Goal: Task Accomplishment & Management: Use online tool/utility

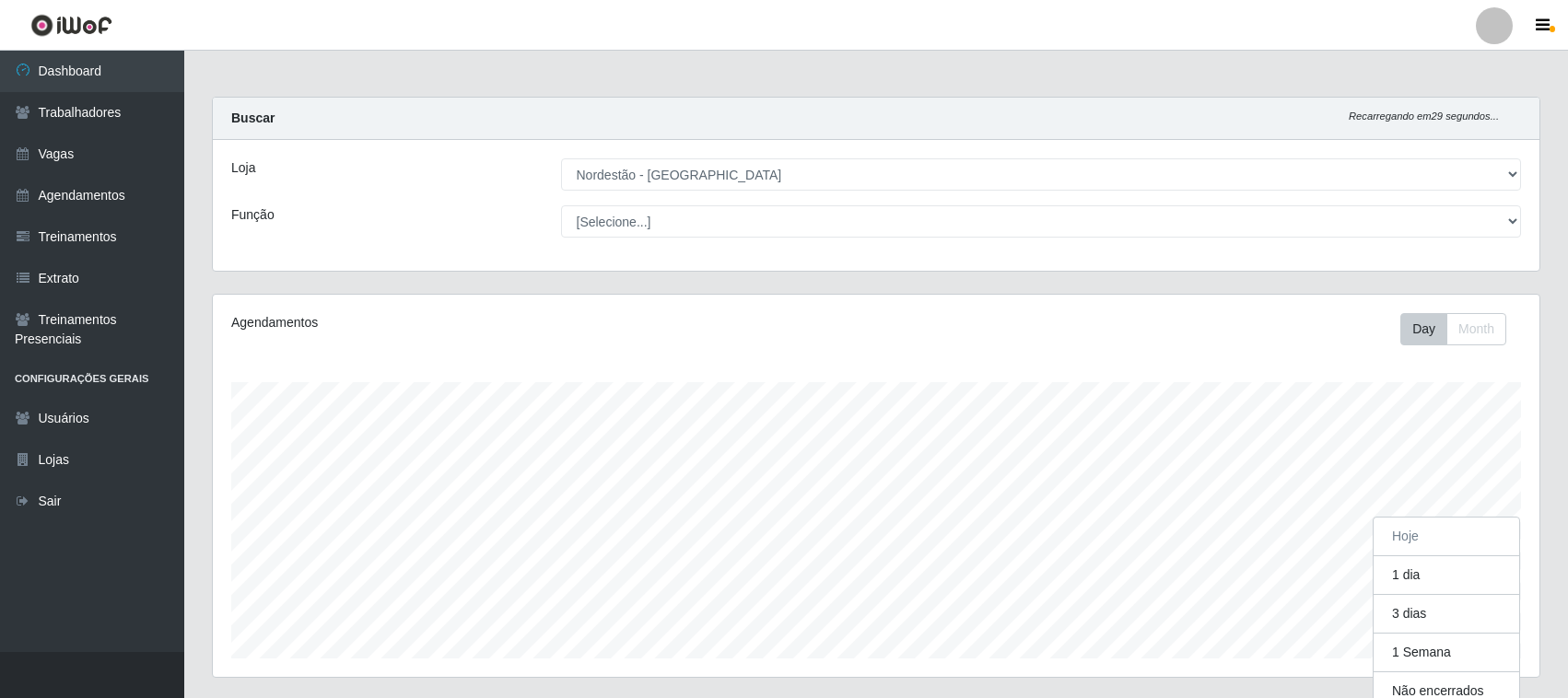
select select "420"
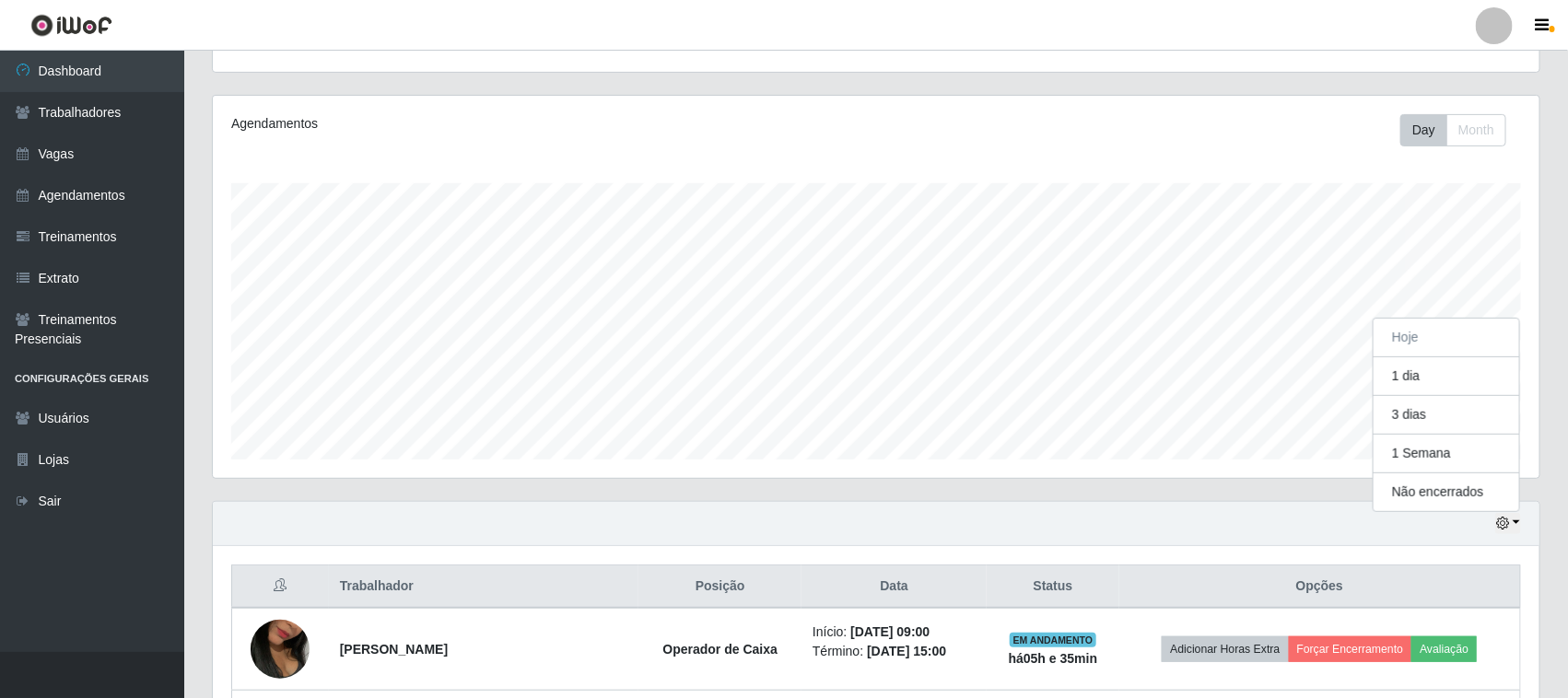
scroll to position [384, 1327]
click at [1433, 424] on button "3 dias" at bounding box center [1447, 415] width 146 height 39
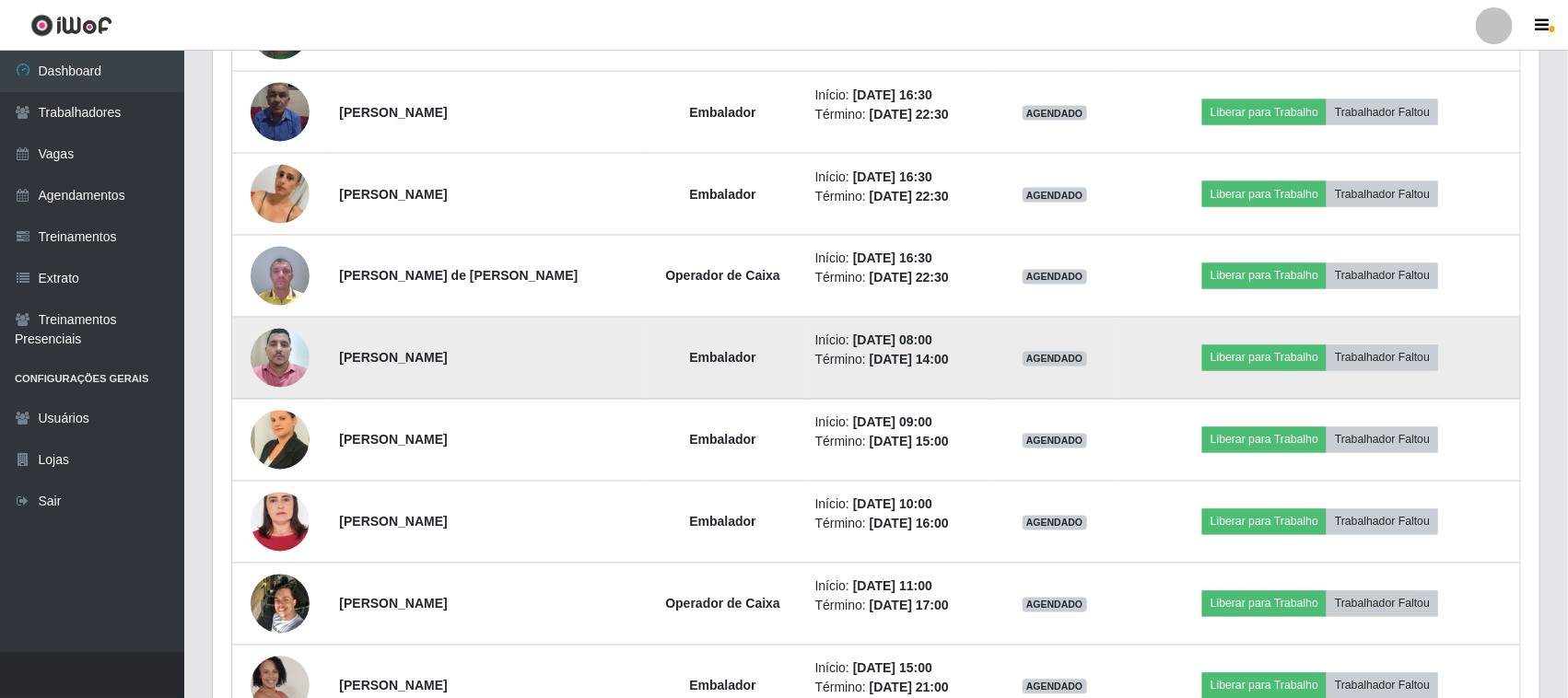
scroll to position [1351, 0]
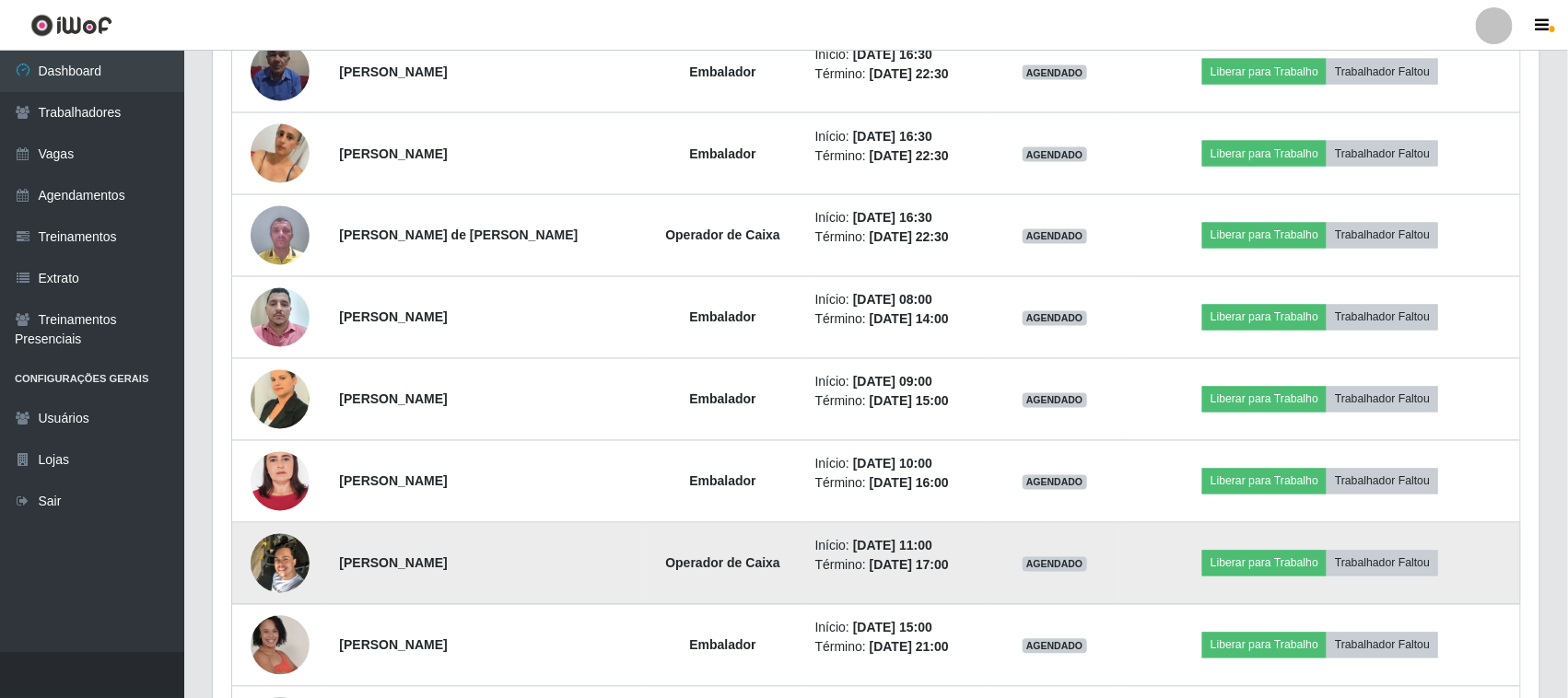
click at [276, 568] on img at bounding box center [280, 564] width 59 height 79
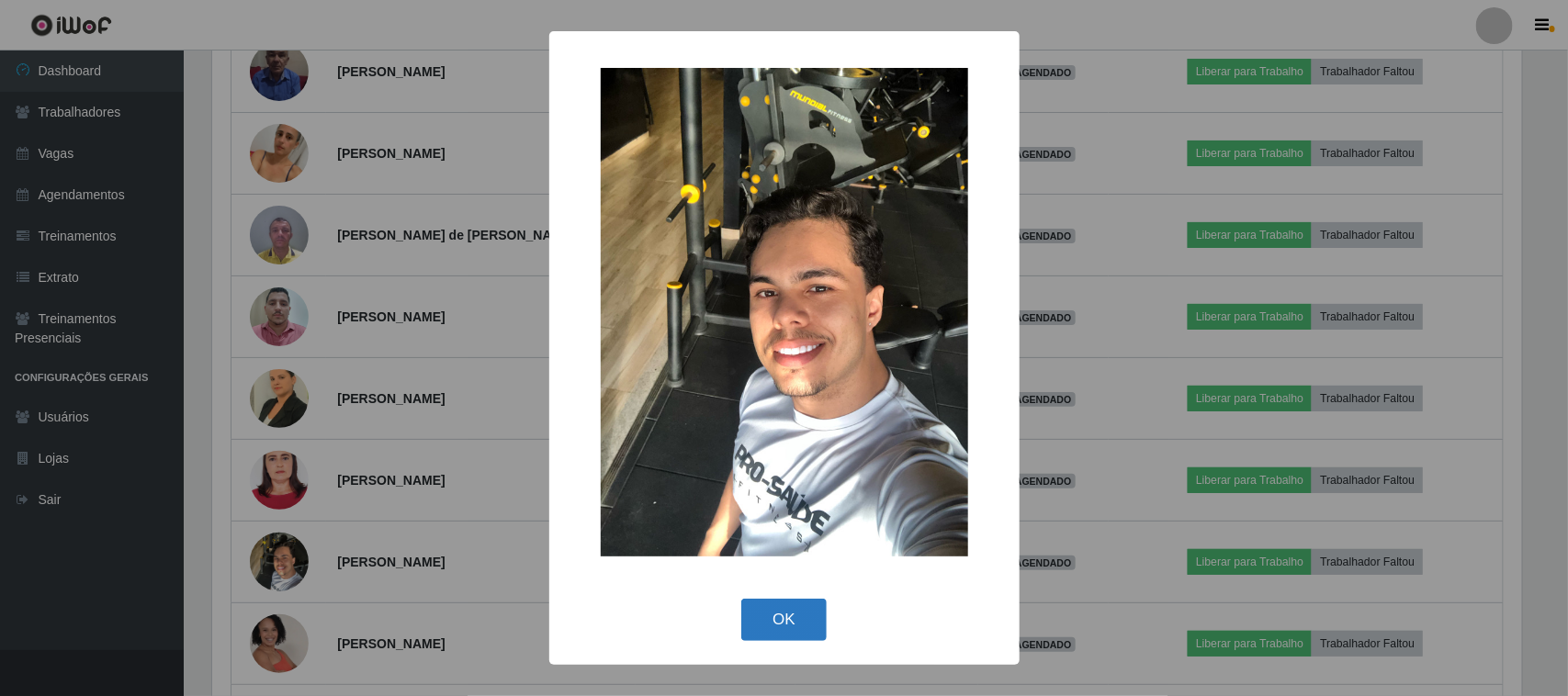
click at [816, 612] on button "OK" at bounding box center [784, 620] width 85 height 43
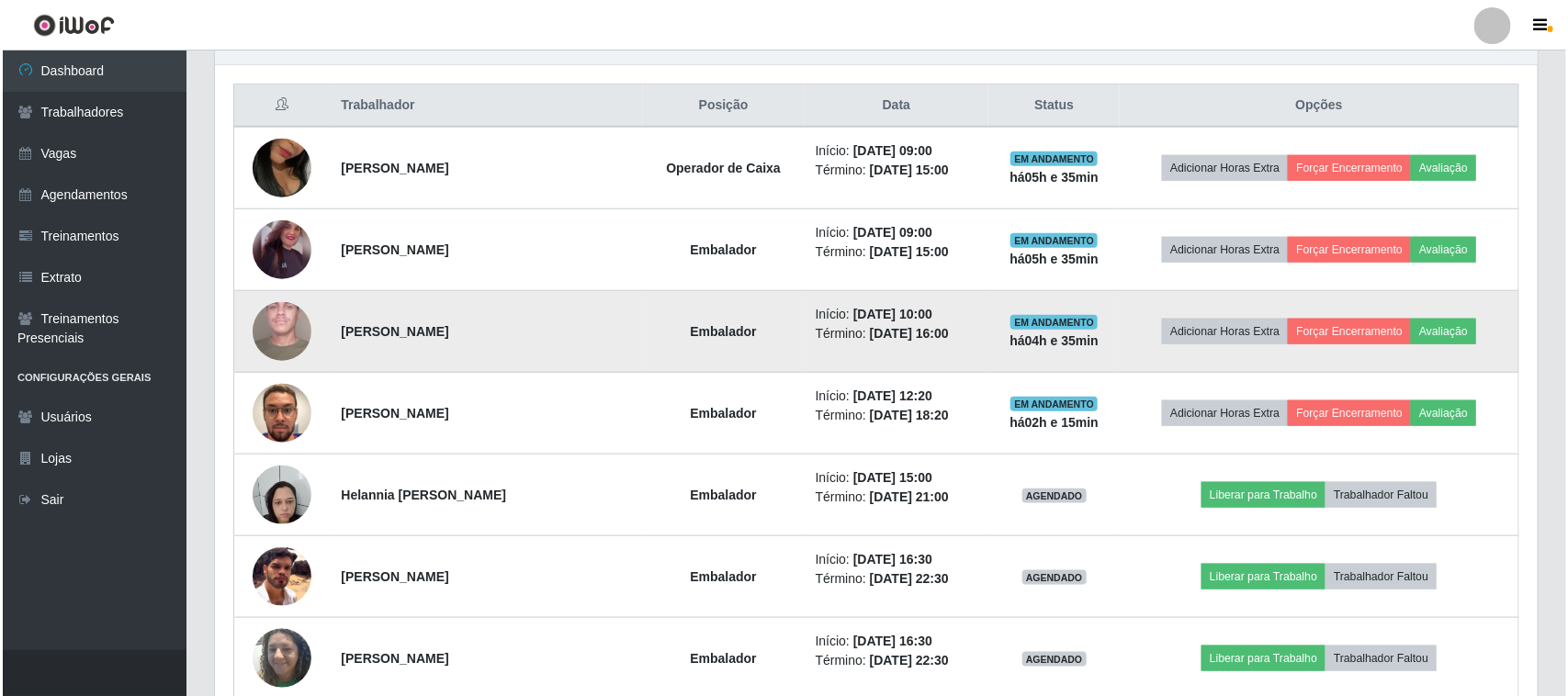
scroll to position [658, 0]
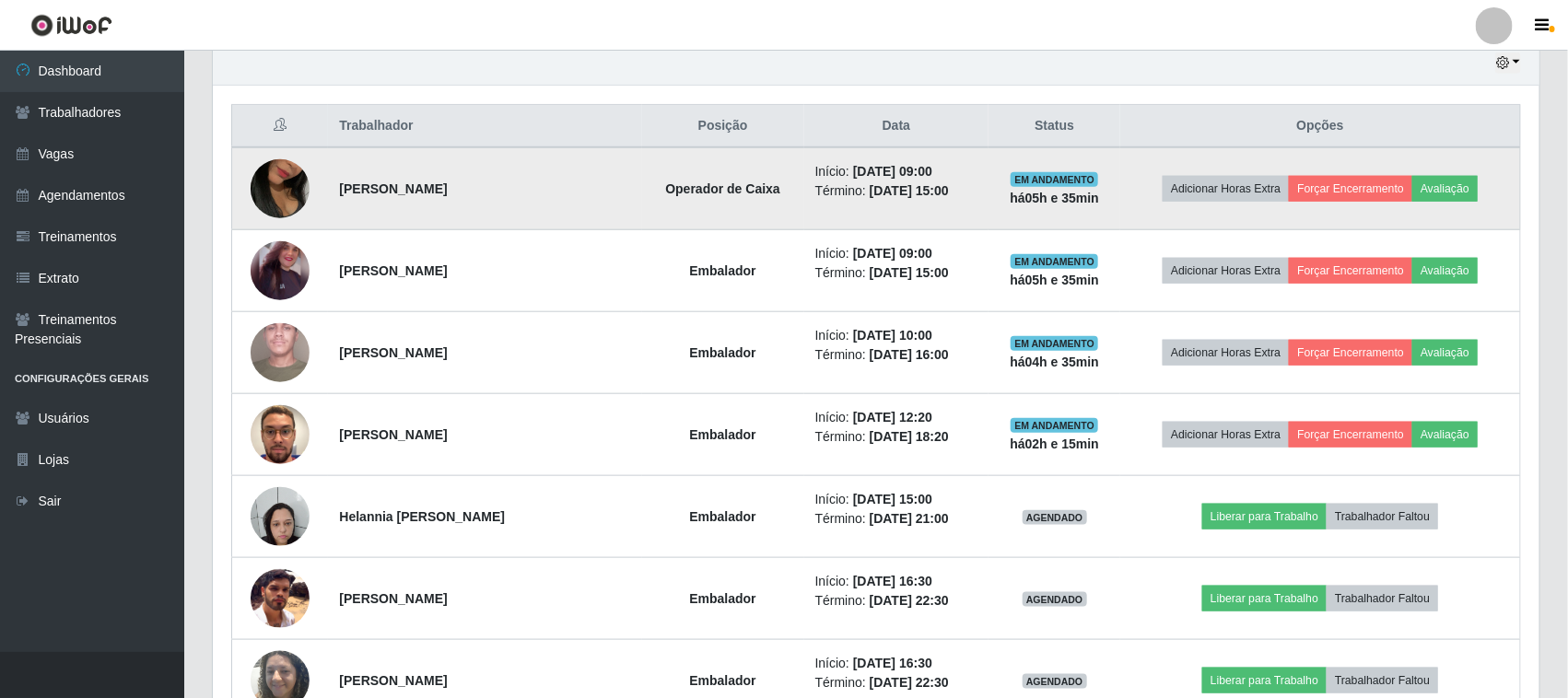
click at [288, 187] on img at bounding box center [280, 188] width 59 height 105
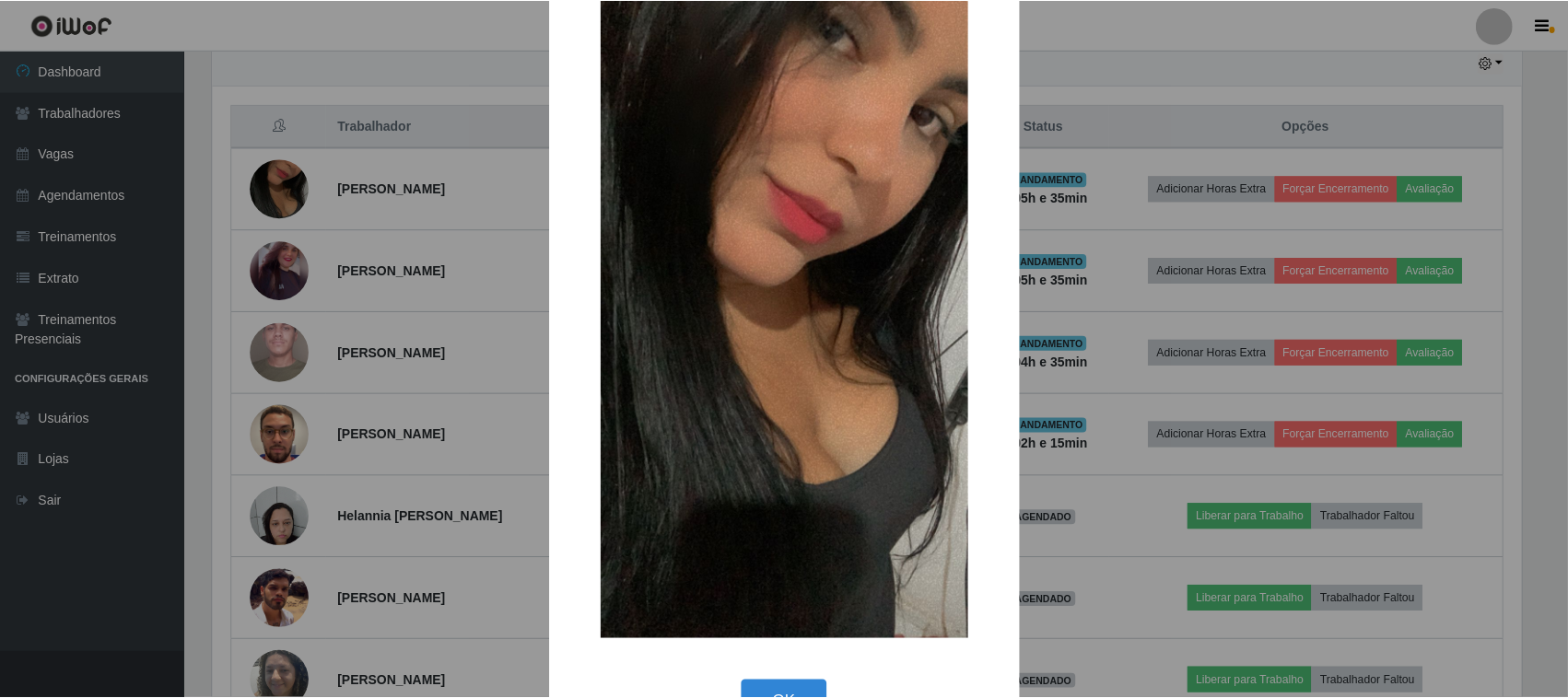
scroll to position [117, 0]
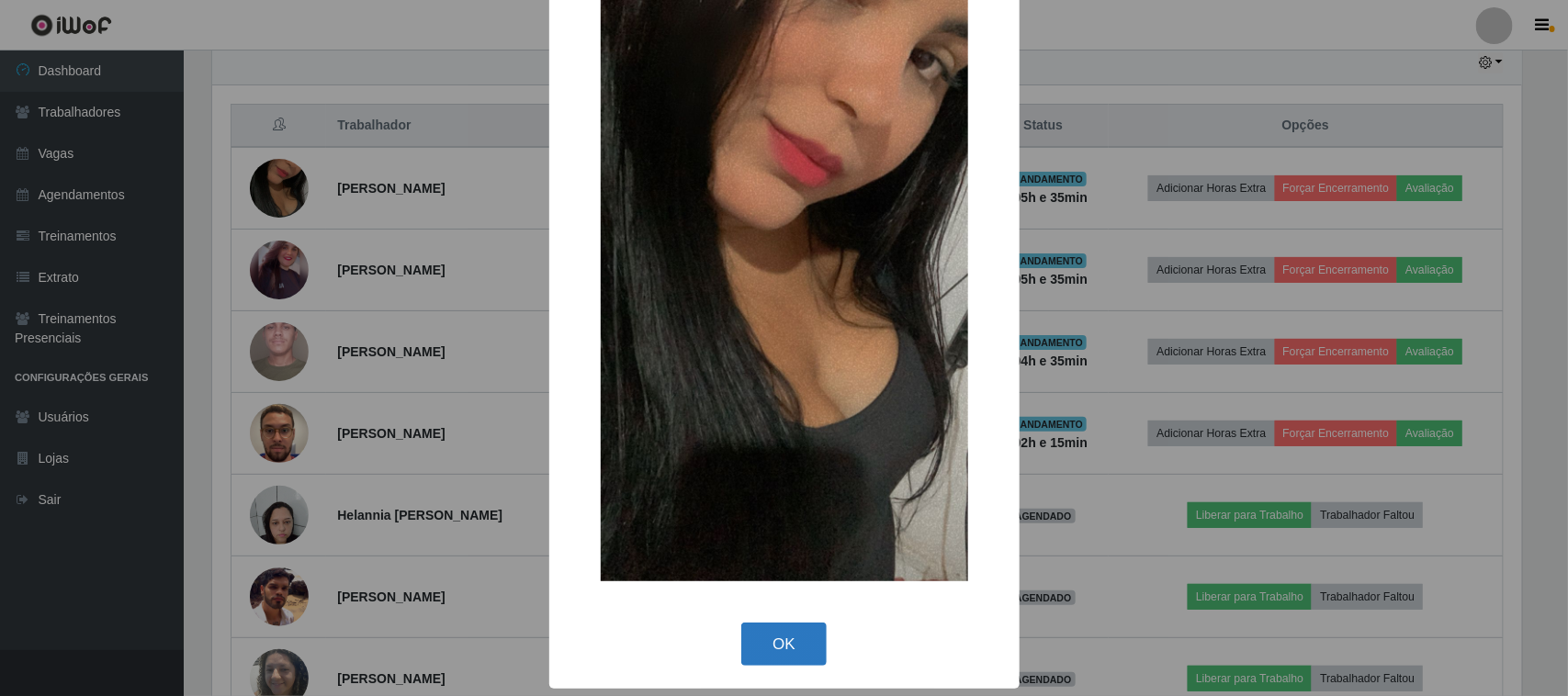
click at [779, 644] on button "OK" at bounding box center [784, 645] width 85 height 43
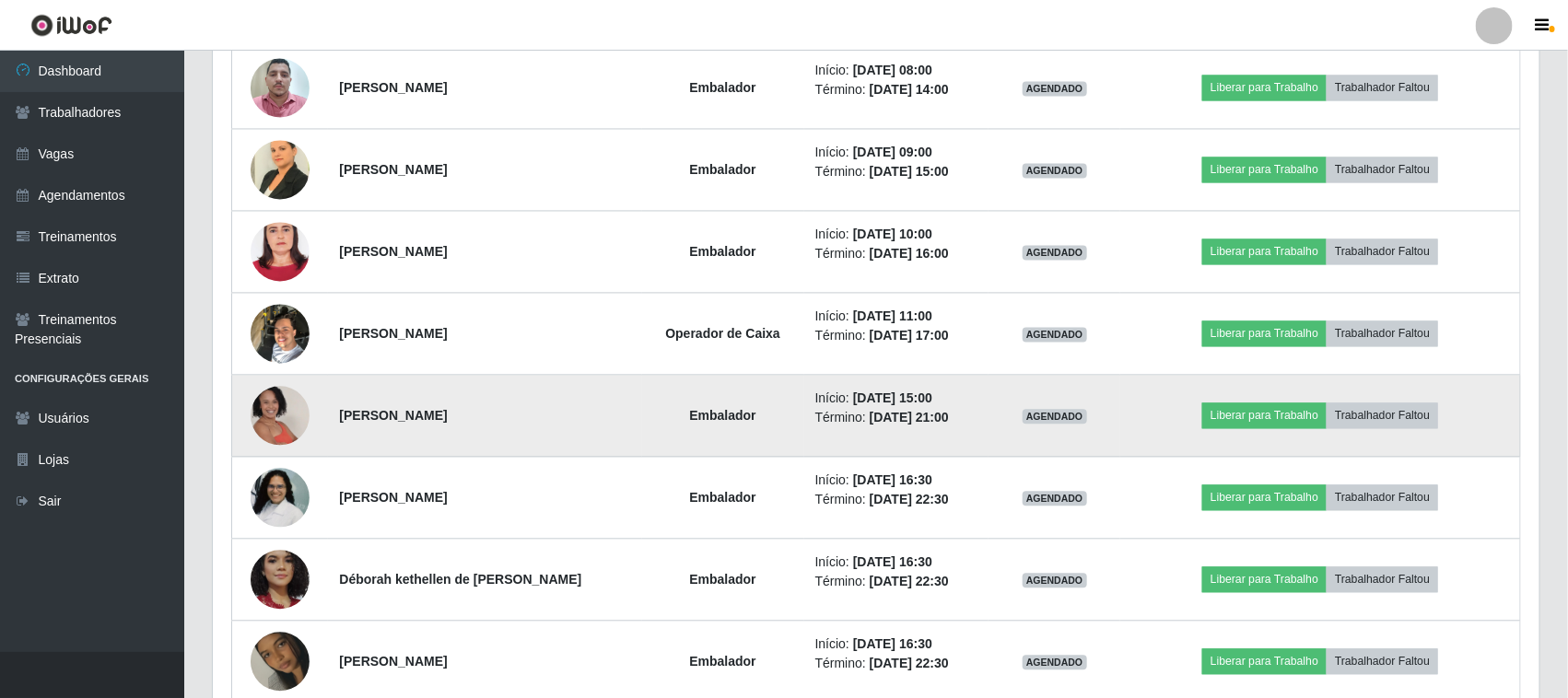
scroll to position [1696, 0]
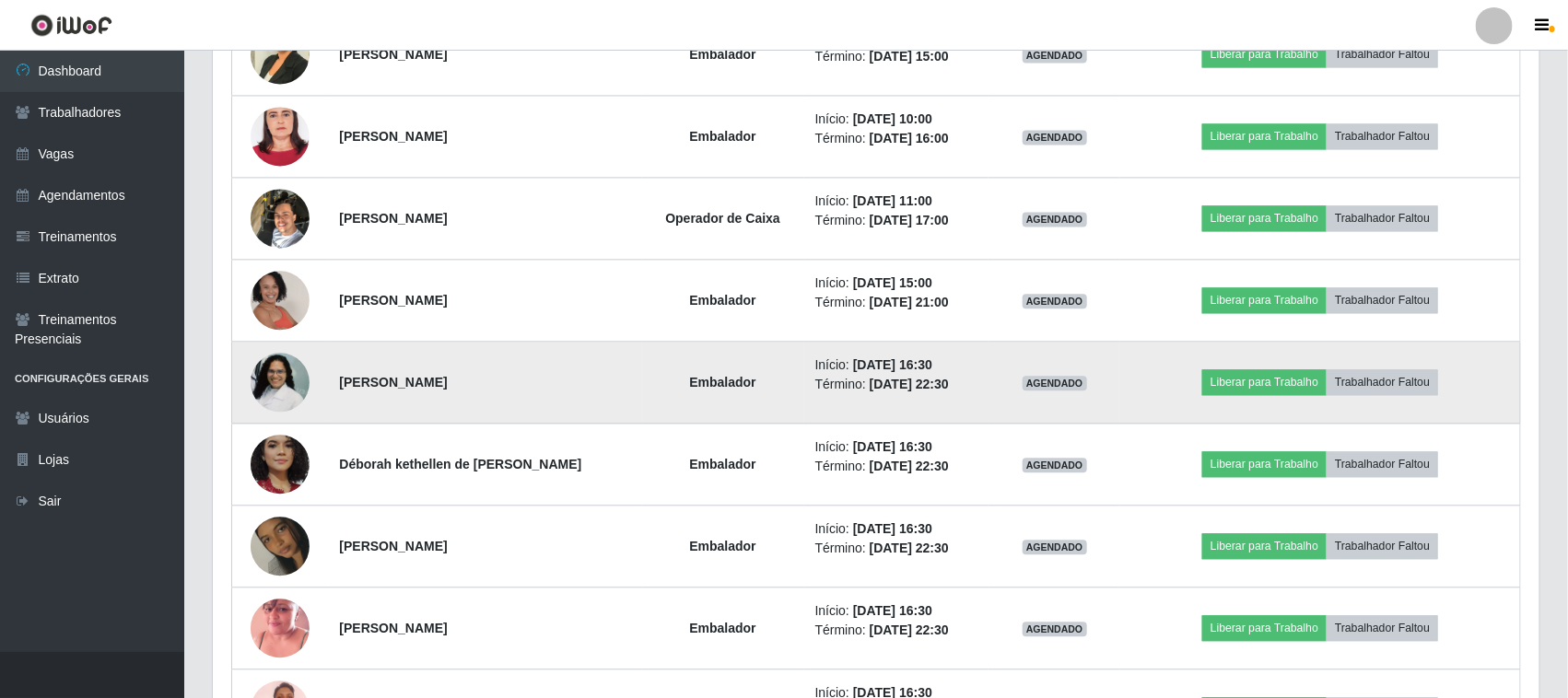
click at [275, 390] on img at bounding box center [280, 382] width 59 height 118
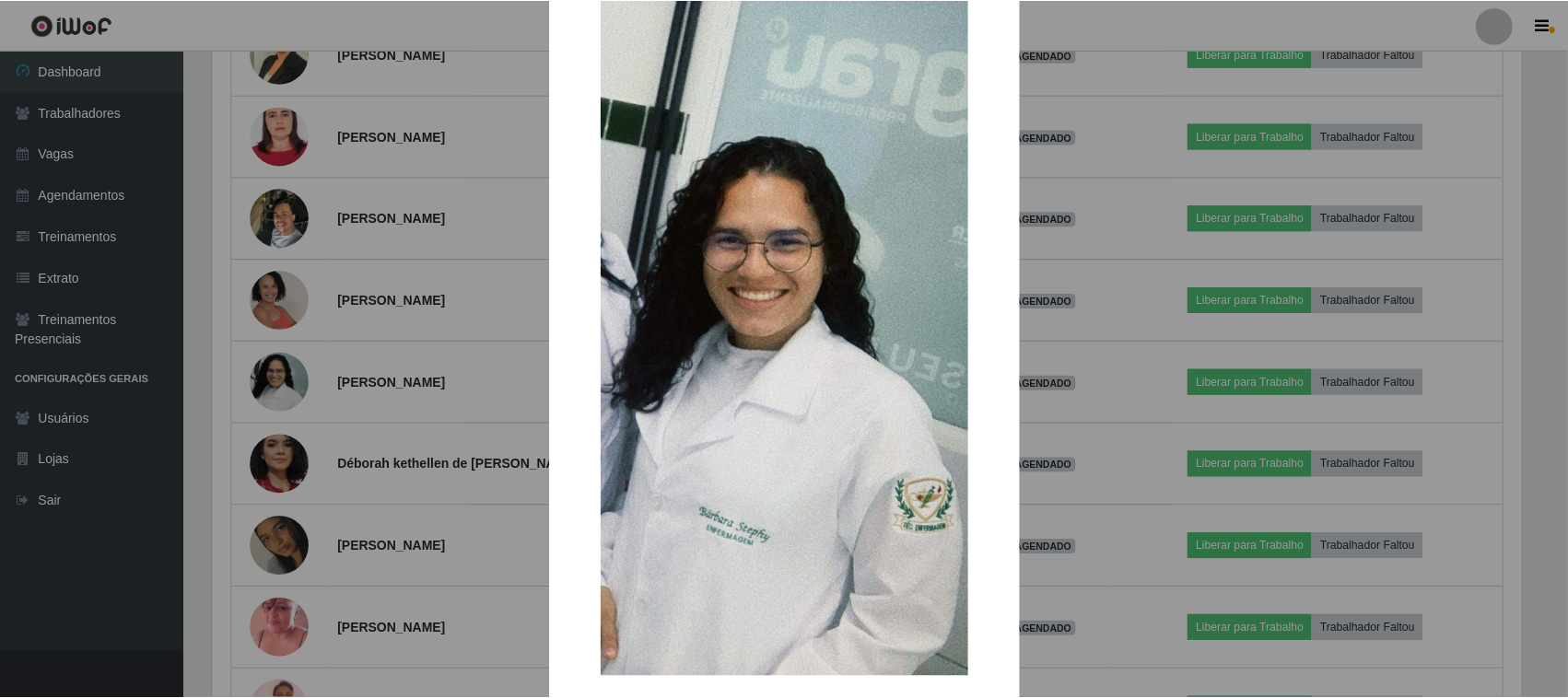
scroll to position [198, 0]
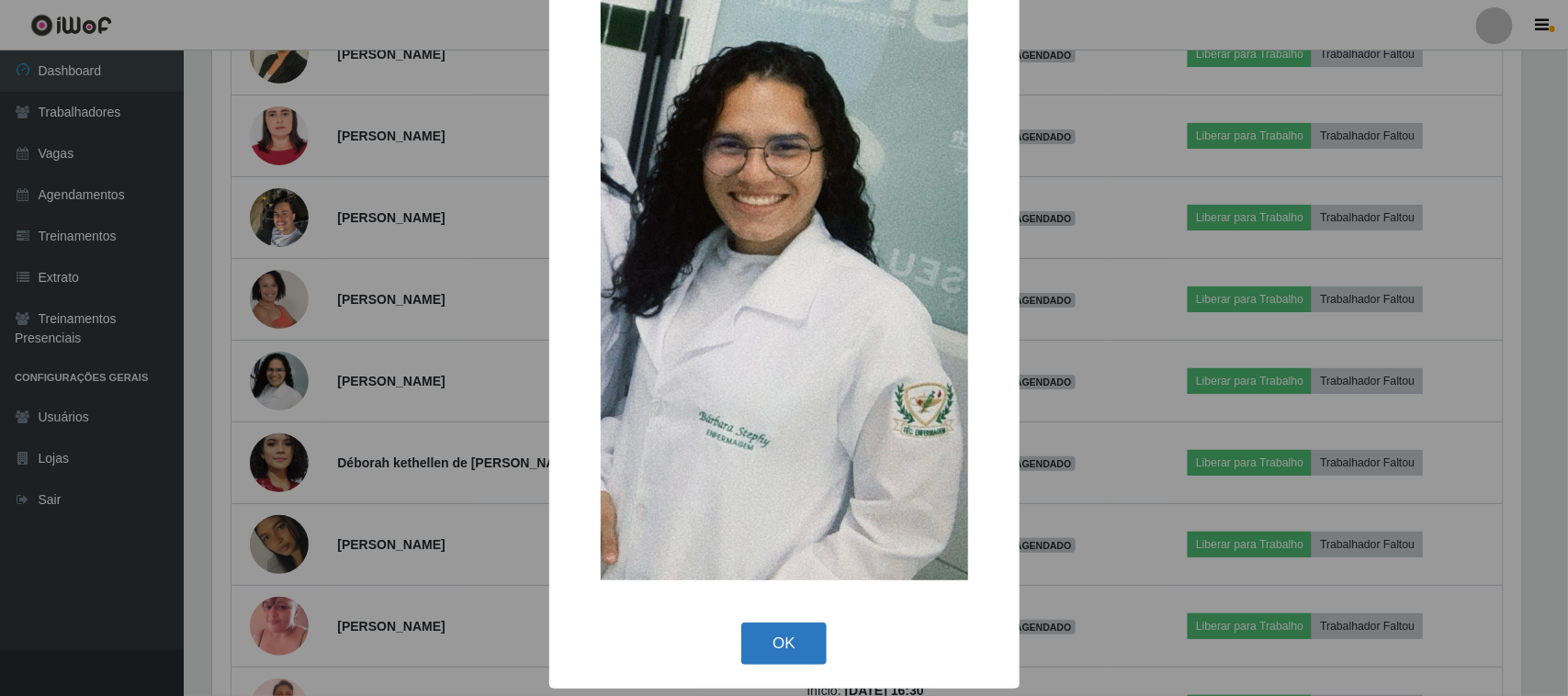
click at [791, 630] on button "OK" at bounding box center [784, 645] width 85 height 43
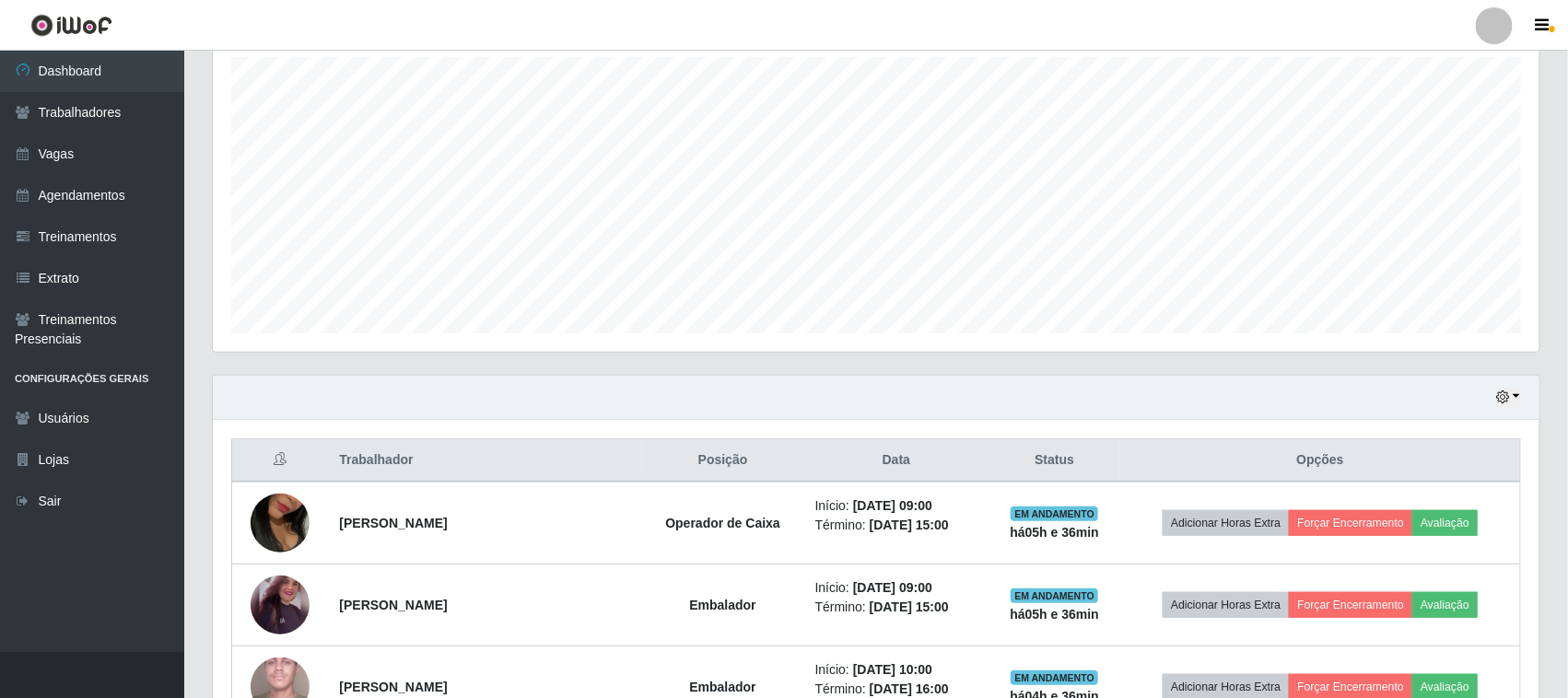
scroll to position [314, 0]
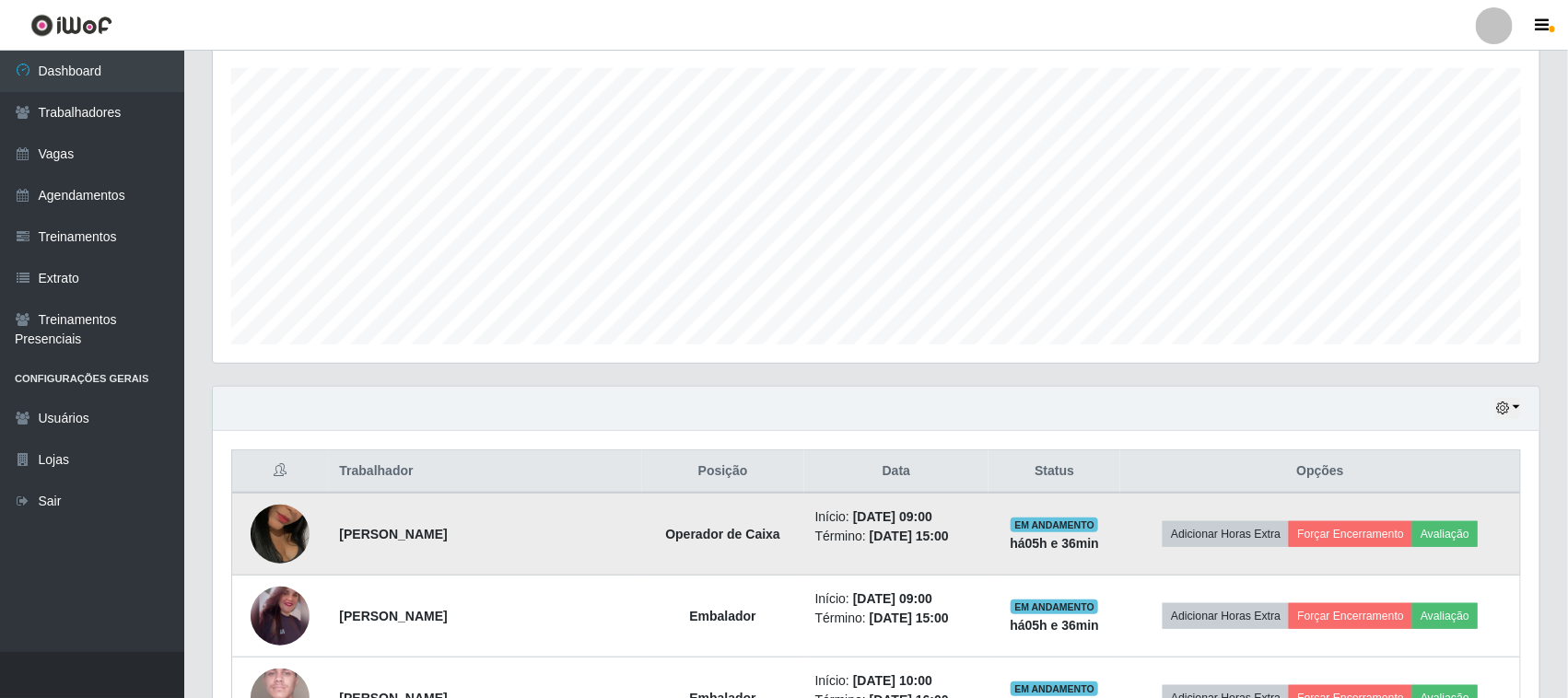
click at [274, 536] on img at bounding box center [280, 534] width 59 height 105
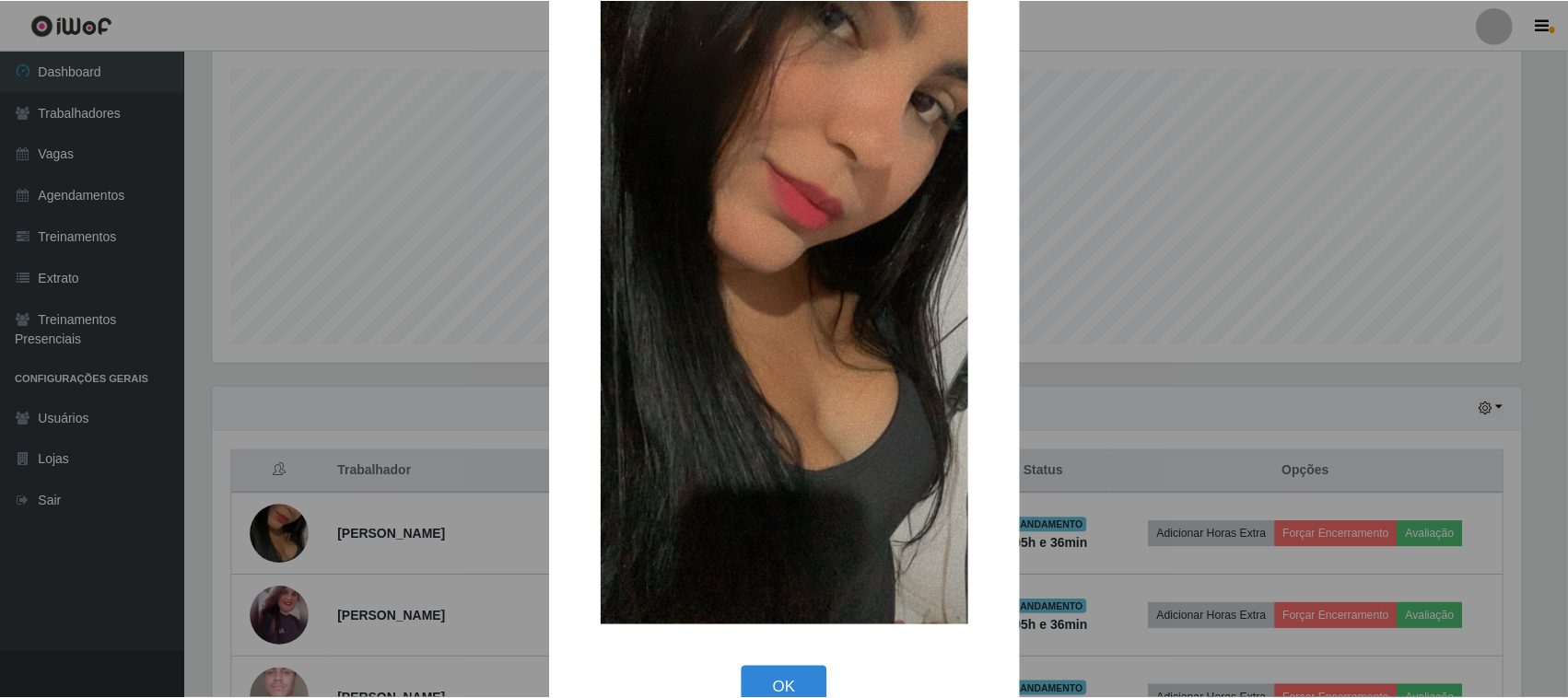
scroll to position [116, 0]
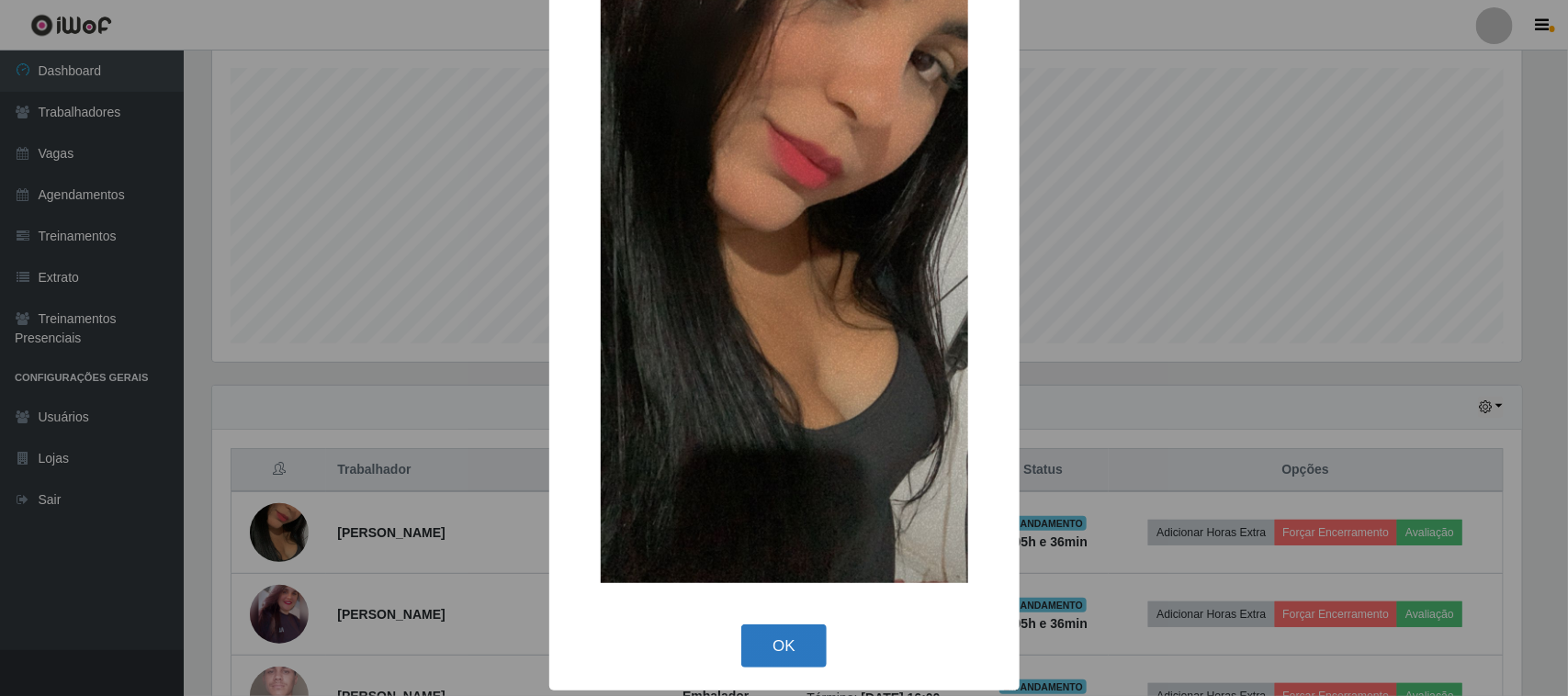
click at [784, 634] on button "OK" at bounding box center [784, 647] width 85 height 43
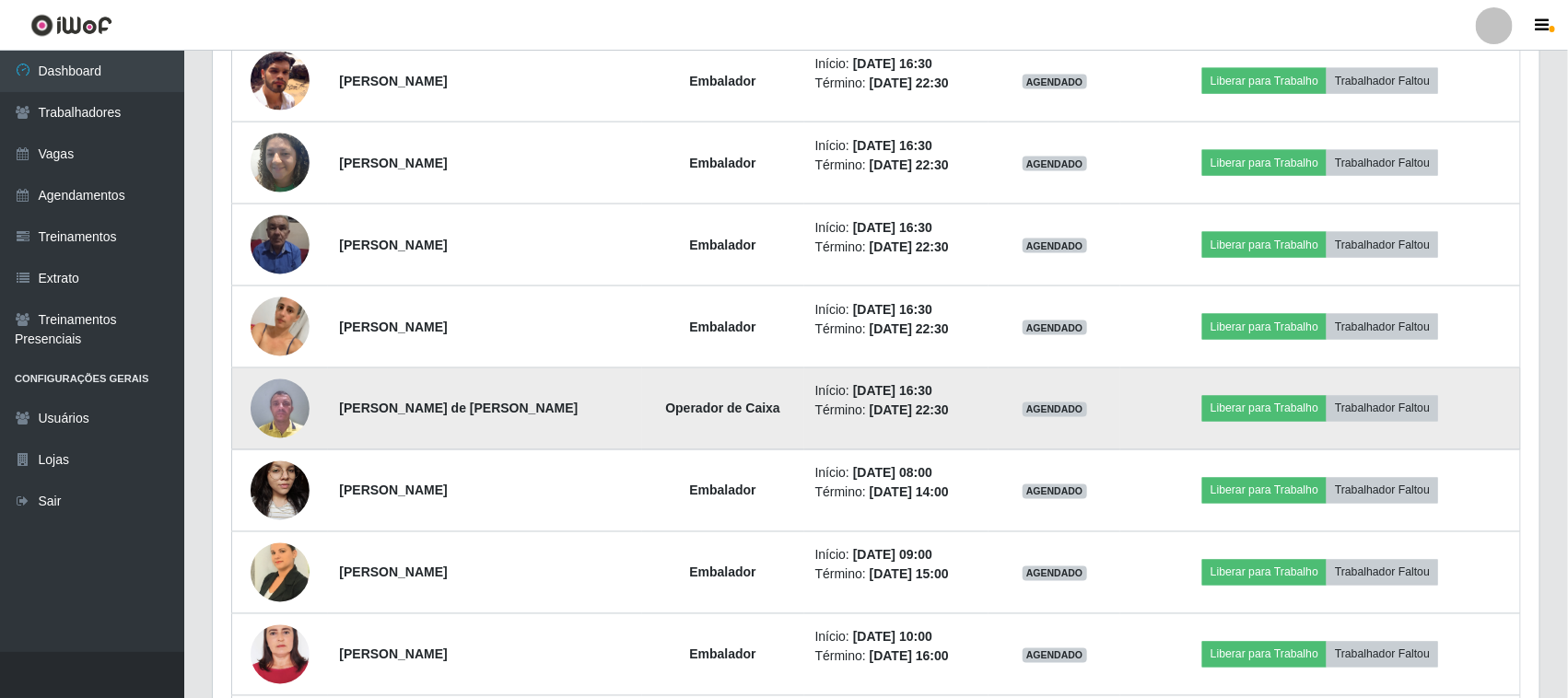
scroll to position [890, 0]
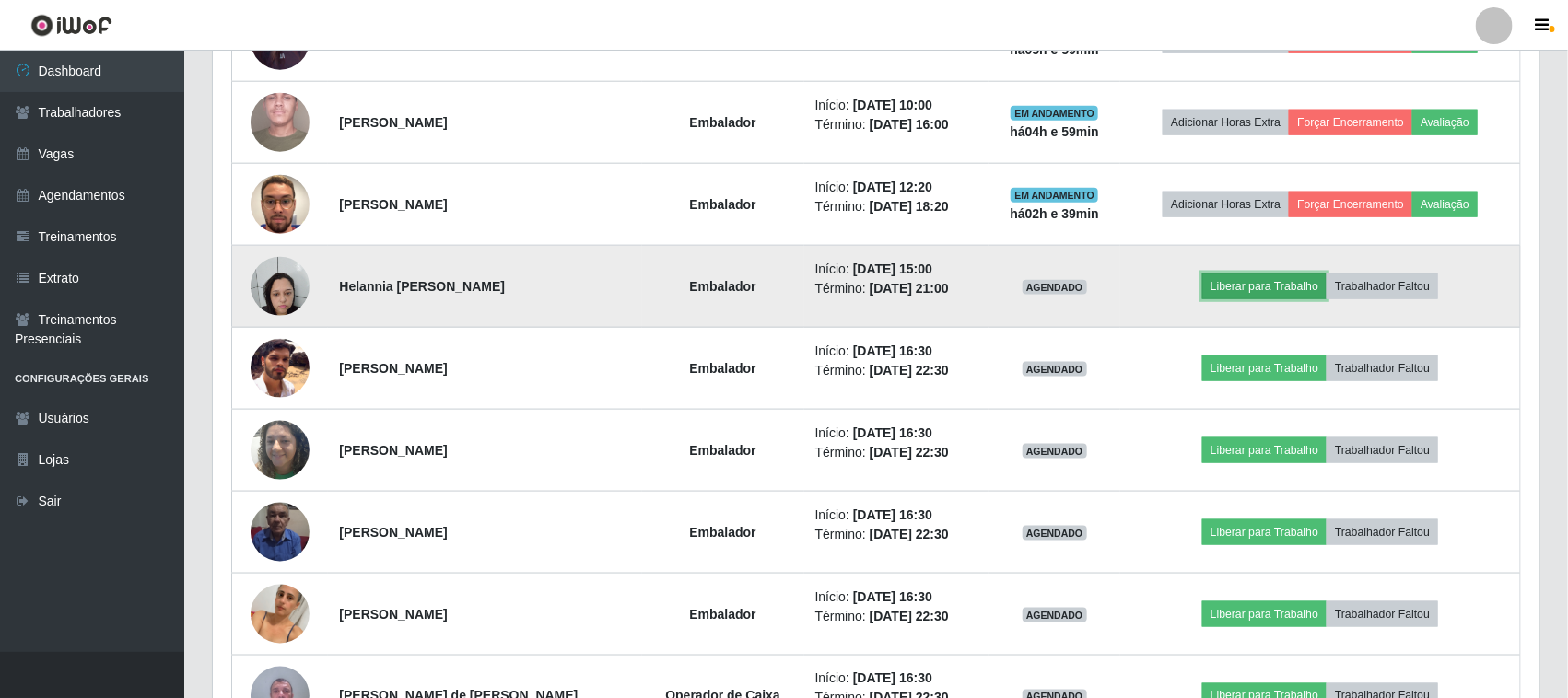
click at [1272, 288] on button "Liberar para Trabalho" at bounding box center [1264, 286] width 124 height 26
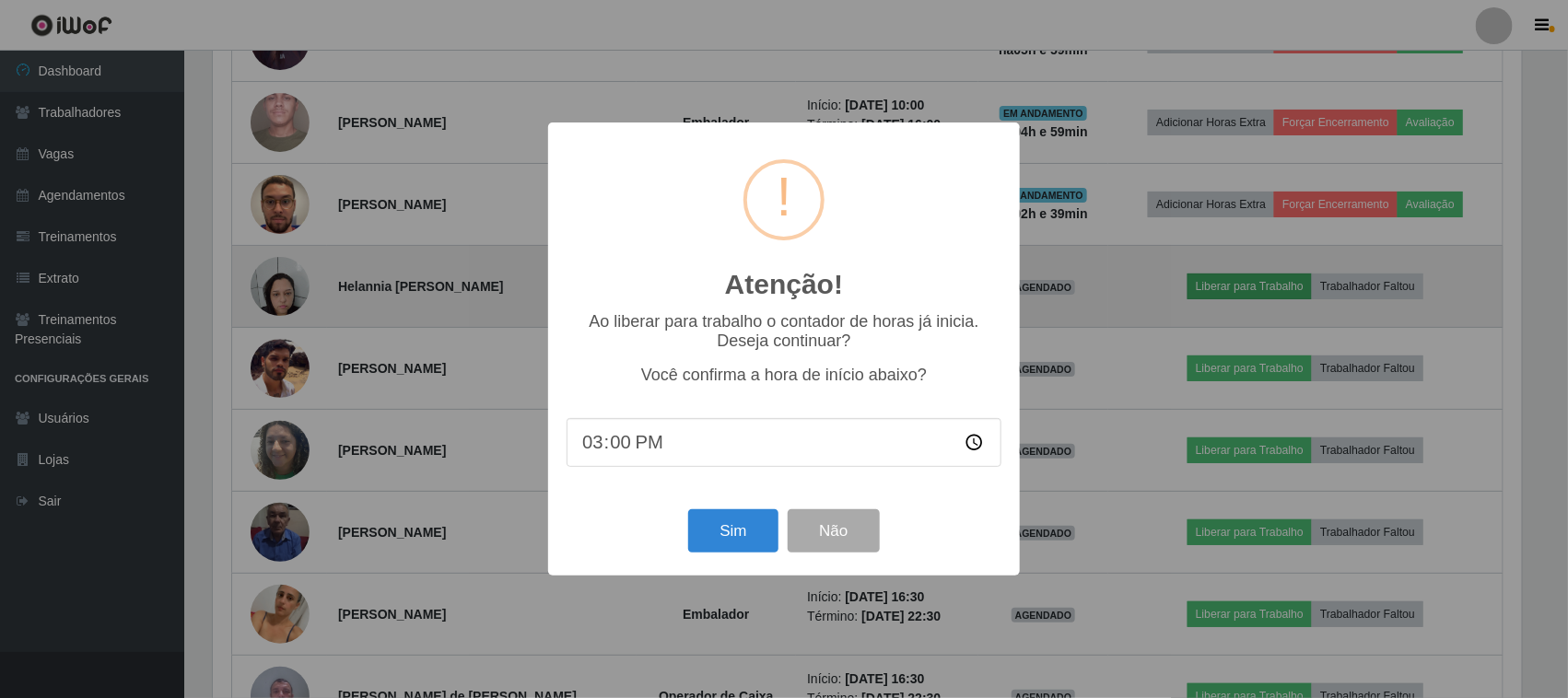
scroll to position [384, 1313]
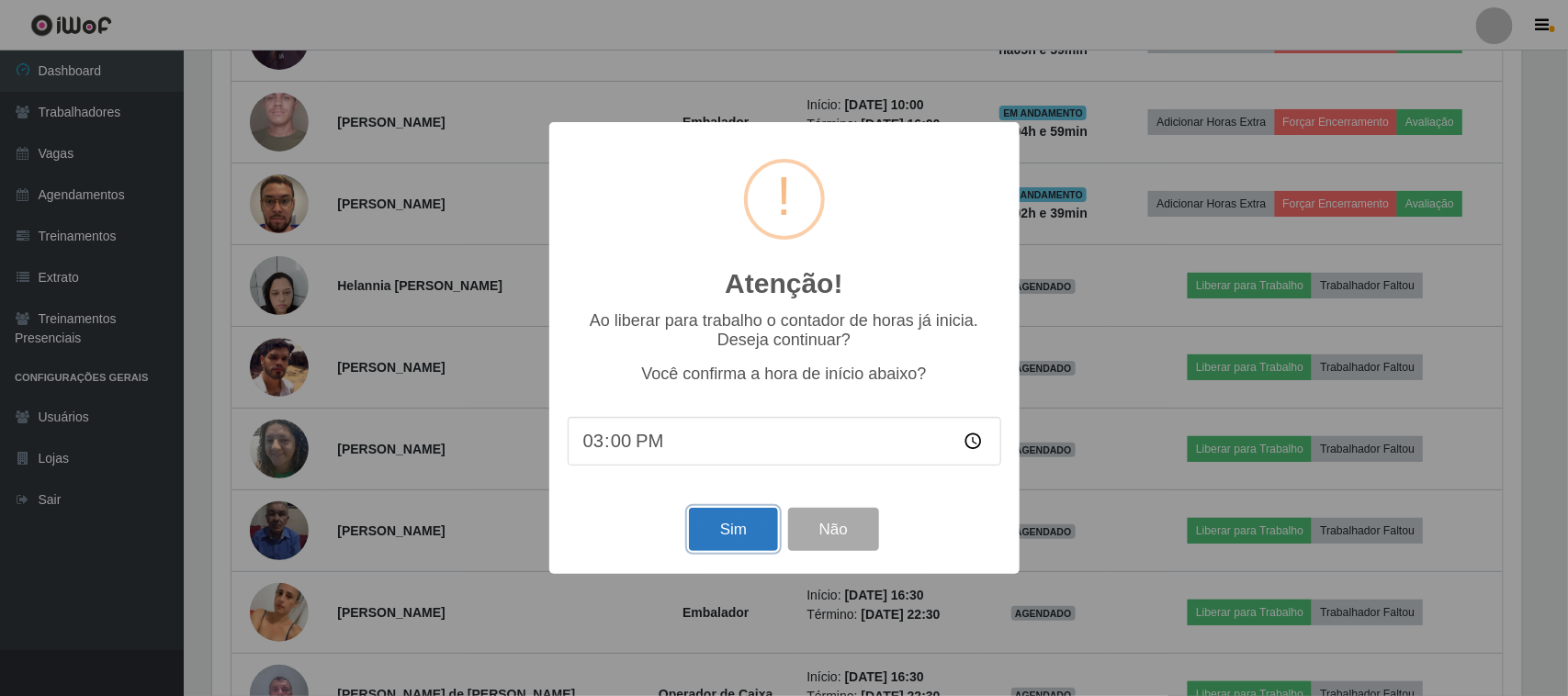
click at [717, 528] on button "Sim" at bounding box center [733, 530] width 89 height 43
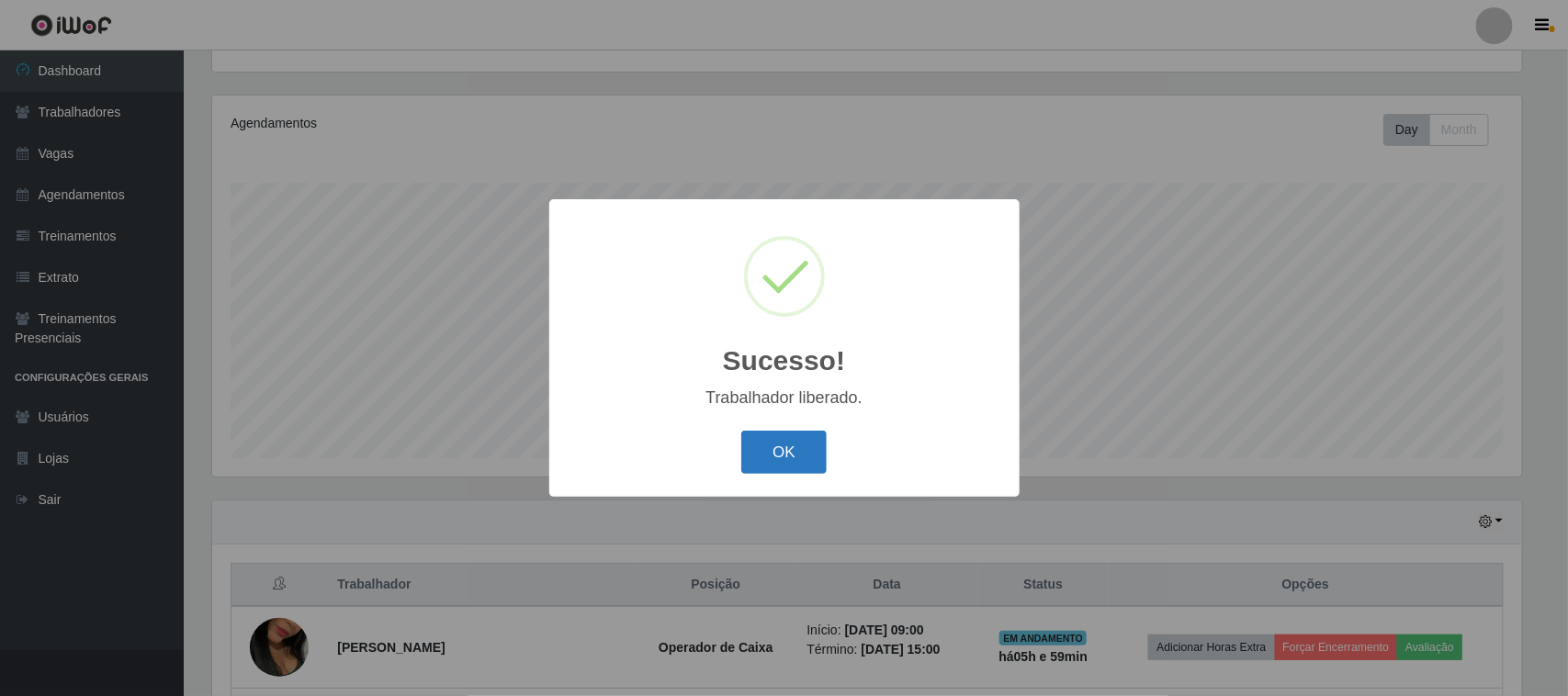
click at [767, 447] on button "OK" at bounding box center [784, 452] width 85 height 43
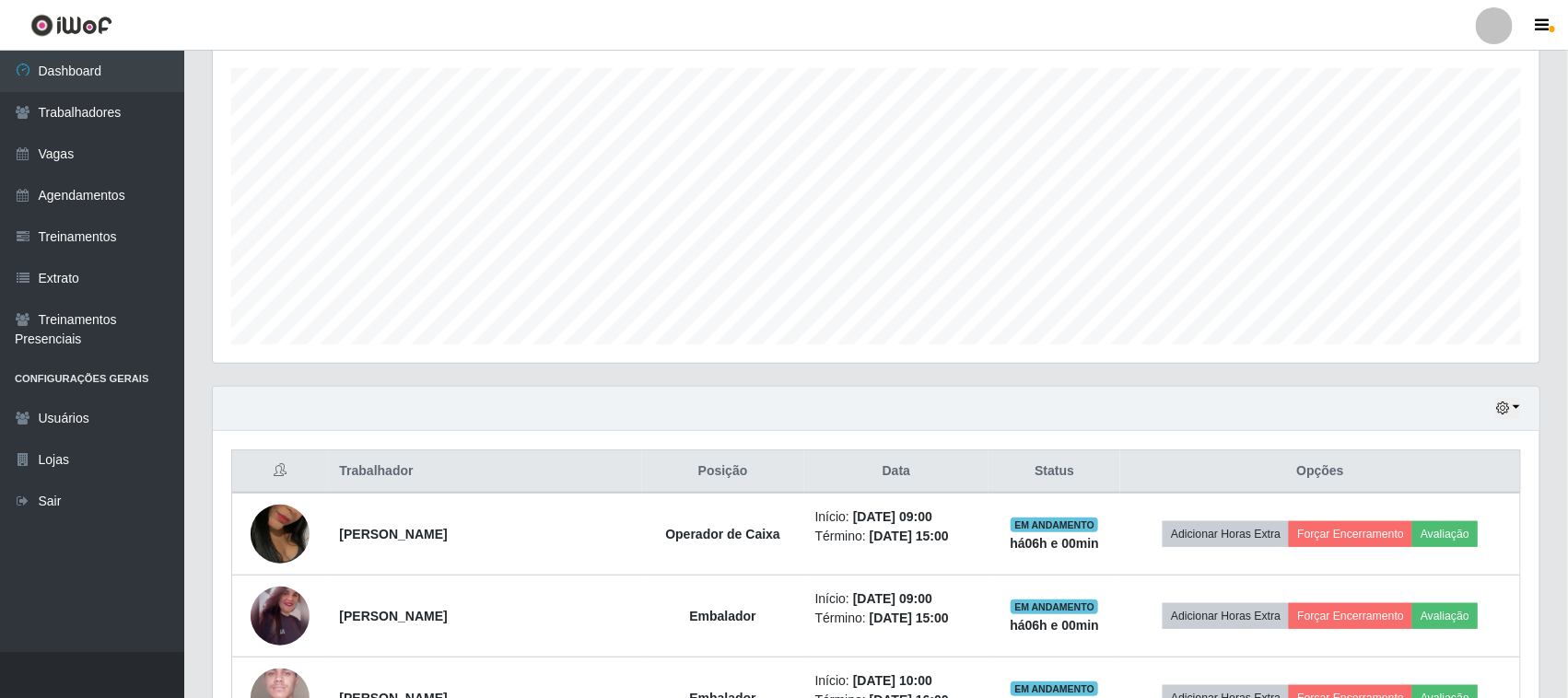
scroll to position [0, 0]
